Goal: Task Accomplishment & Management: Use online tool/utility

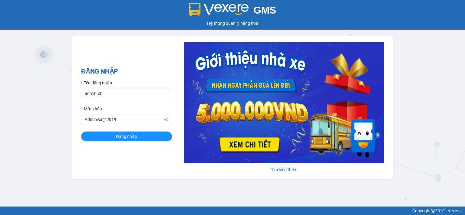
type input "admin.xtl"
click at [81, 132] on button "Đăng nhập" at bounding box center [126, 137] width 91 height 10
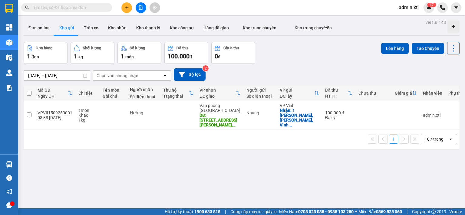
click at [409, 2] on div "Kết quả tìm kiếm ( 0 ) Bộ lọc No Data admin.xtl 4 7" at bounding box center [232, 7] width 465 height 15
click at [412, 8] on span "admin.xtl" at bounding box center [409, 8] width 30 height 8
click at [193, 74] on button "Bộ lọc" at bounding box center [190, 74] width 32 height 12
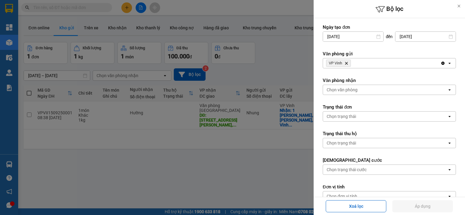
click at [349, 65] on span "VP Vinh Delete" at bounding box center [338, 63] width 25 height 7
click at [347, 63] on icon "VP Vinh, close by backspace" at bounding box center [346, 63] width 3 height 3
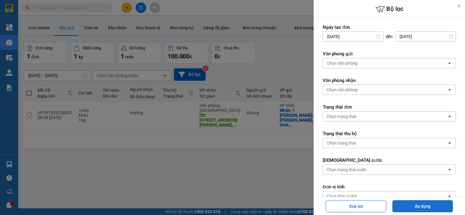
click at [421, 210] on button "Áp dụng" at bounding box center [422, 206] width 61 height 12
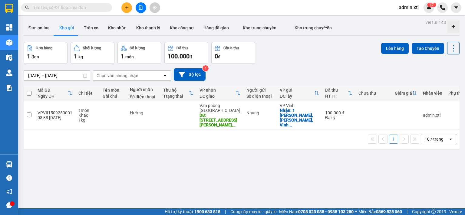
click at [205, 145] on div "ver 1.8.143 Đơn online Kho gửi Trên xe Kho nhận Kho thanh lý Kho công nợ Hàng đ…" at bounding box center [241, 125] width 441 height 215
